Goal: Information Seeking & Learning: Learn about a topic

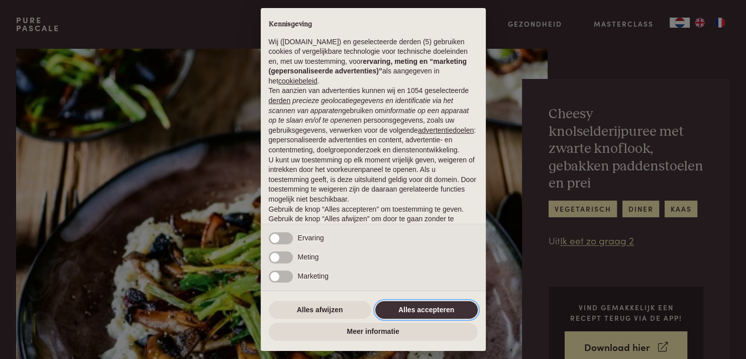
click at [422, 309] on button "Alles accepteren" at bounding box center [426, 310] width 102 height 18
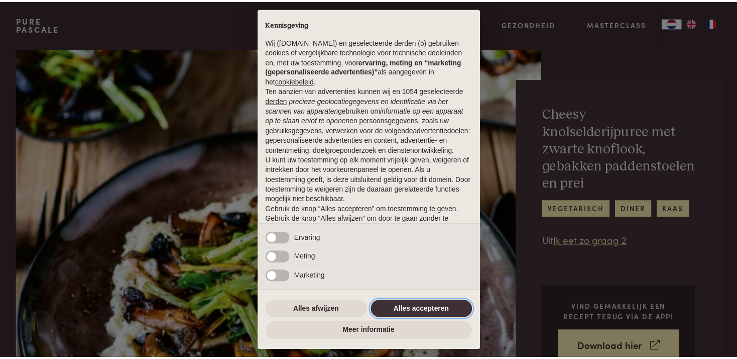
scroll to position [44, 0]
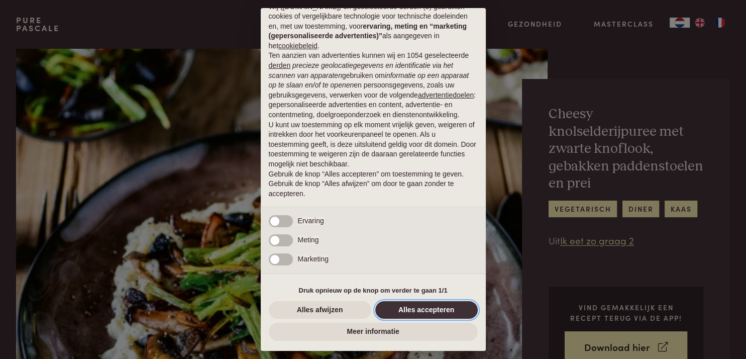
click at [439, 307] on button "Alles accepteren" at bounding box center [426, 310] width 102 height 18
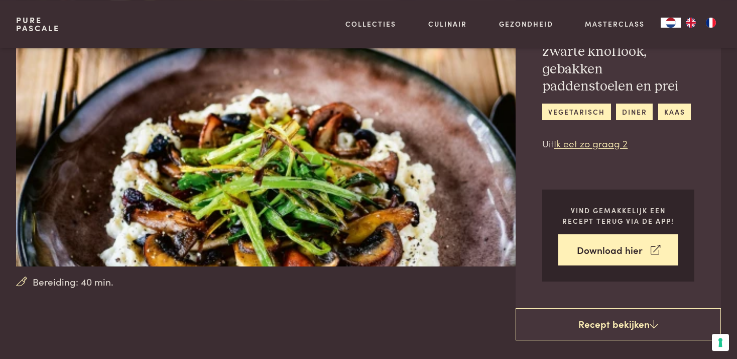
scroll to position [141, 0]
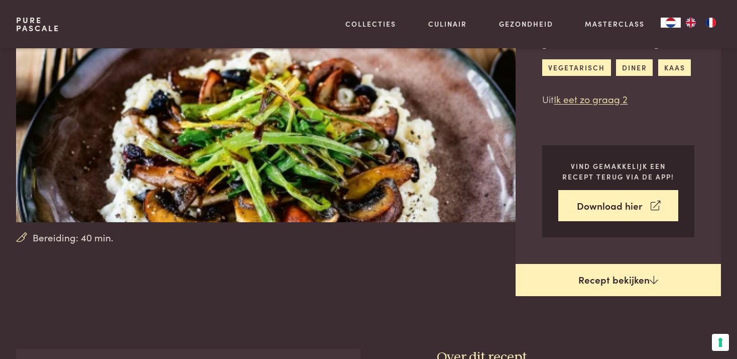
click at [612, 296] on link "Recept bekijken" at bounding box center [618, 280] width 205 height 32
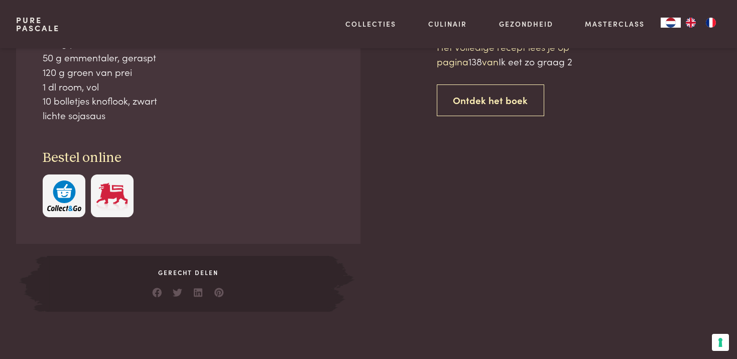
scroll to position [521, 0]
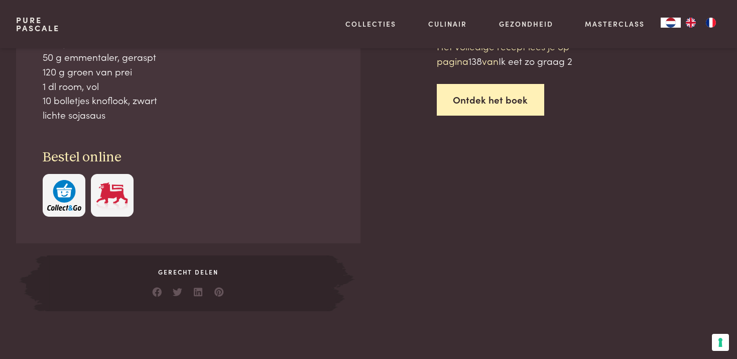
click at [486, 115] on link "Ontdek het boek" at bounding box center [491, 100] width 108 height 32
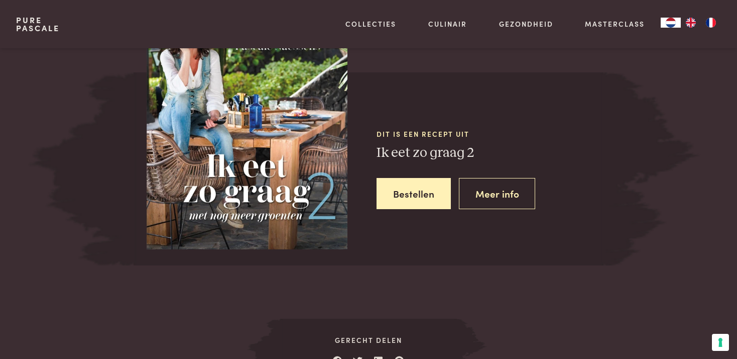
scroll to position [969, 0]
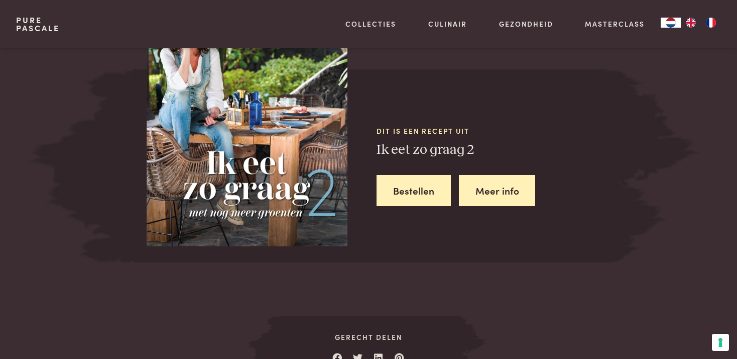
click at [490, 206] on link "Meer info" at bounding box center [497, 191] width 77 height 32
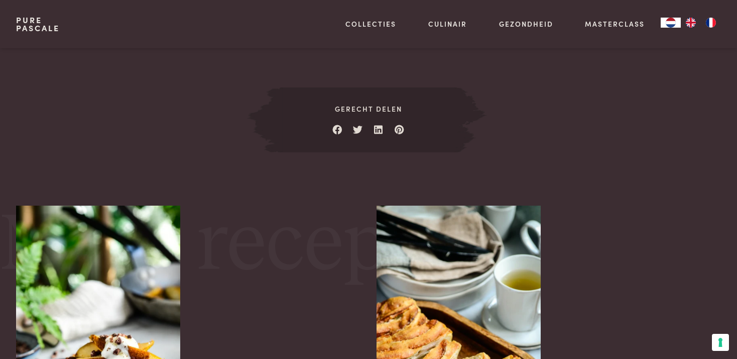
scroll to position [1252, 0]
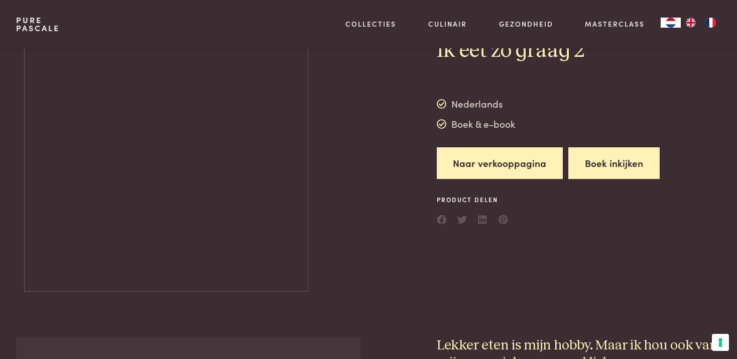
scroll to position [141, 0]
click at [568, 176] on button "Boek inkijken" at bounding box center [613, 163] width 91 height 32
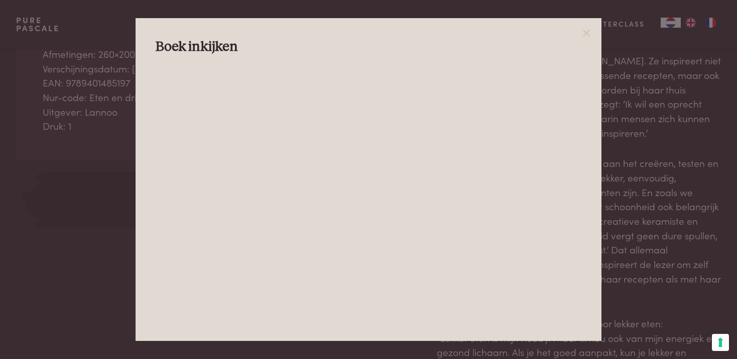
scroll to position [565, 0]
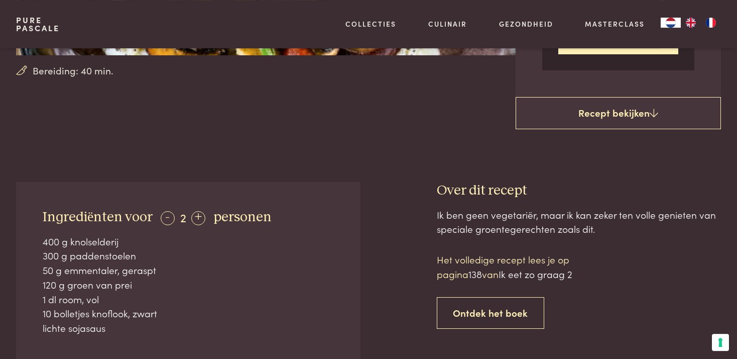
scroll to position [262, 0]
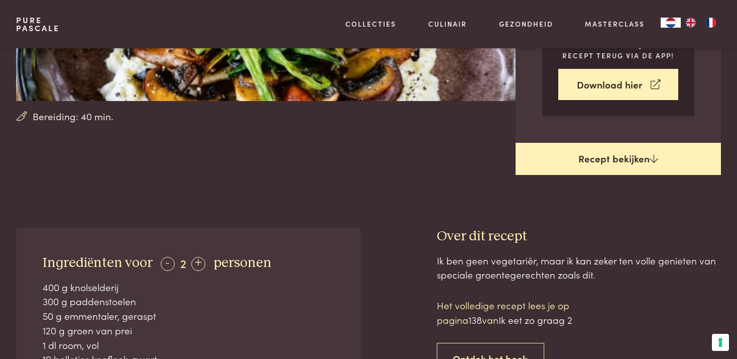
click at [600, 175] on link "Recept bekijken" at bounding box center [618, 159] width 205 height 32
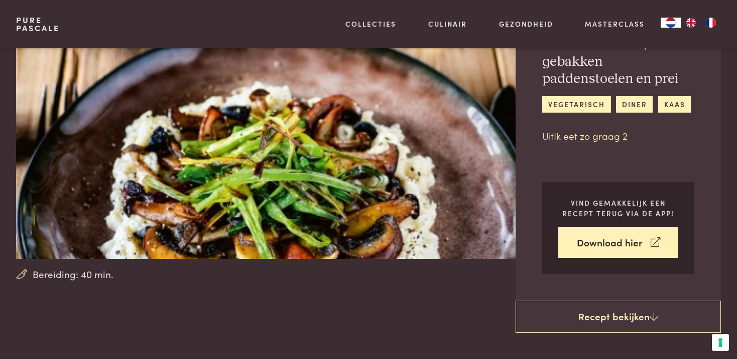
scroll to position [96, 0]
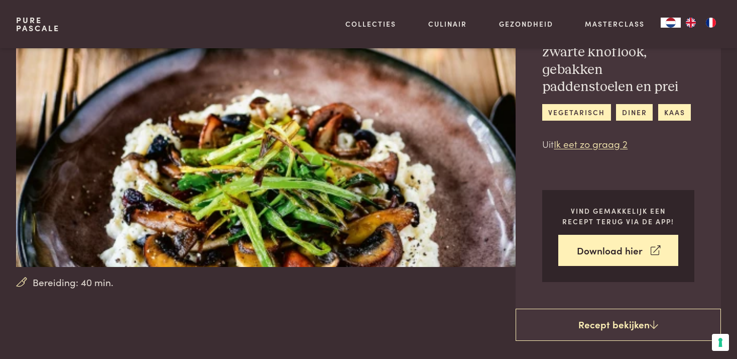
scroll to position [521, 0]
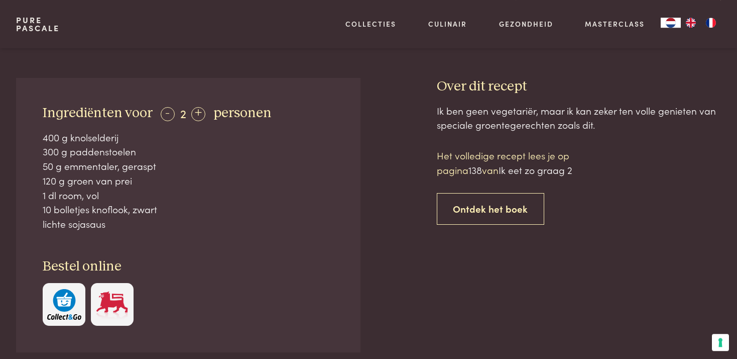
scroll to position [121, 0]
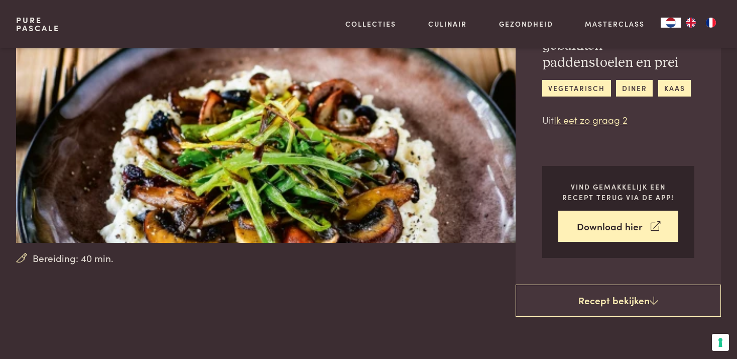
scroll to position [521, 0]
